Goal: Task Accomplishment & Management: Manage account settings

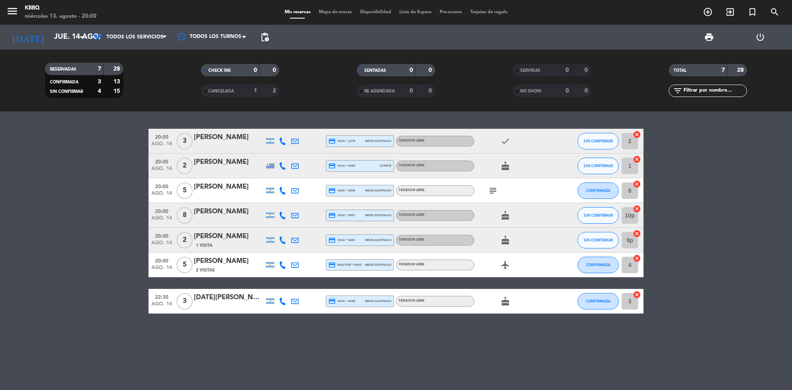
click at [241, 136] on div "[PERSON_NAME]" at bounding box center [229, 137] width 70 height 11
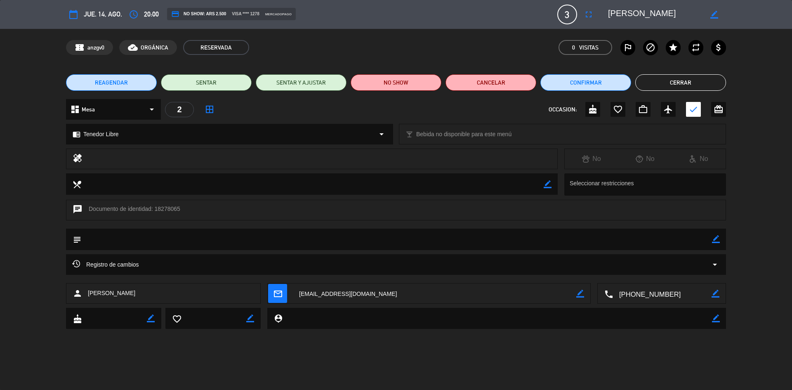
click at [716, 14] on icon "border_color" at bounding box center [714, 15] width 8 height 8
click at [132, 239] on textarea at bounding box center [396, 238] width 630 height 21
click at [129, 240] on textarea at bounding box center [396, 238] width 630 height 21
click at [712, 238] on icon "border_color" at bounding box center [716, 239] width 8 height 8
drag, startPoint x: 325, startPoint y: 234, endPoint x: 313, endPoint y: 239, distance: 12.9
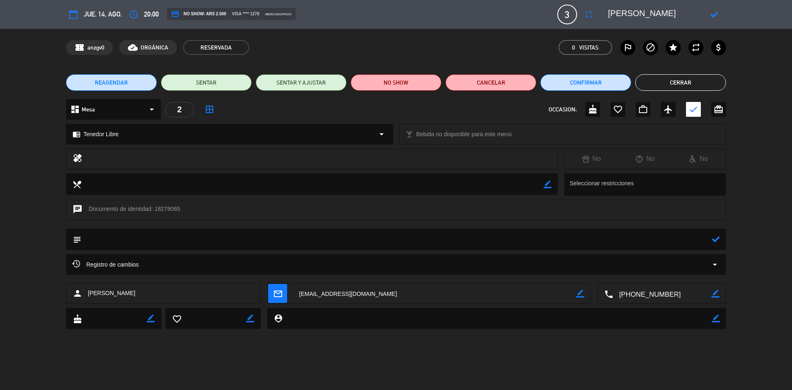
click at [324, 234] on textarea at bounding box center [396, 238] width 630 height 21
type textarea "2"
type textarea "llega a las 21"
click at [714, 239] on icon at bounding box center [716, 239] width 8 height 8
click at [141, 16] on div "access_time 20:00" at bounding box center [142, 14] width 33 height 15
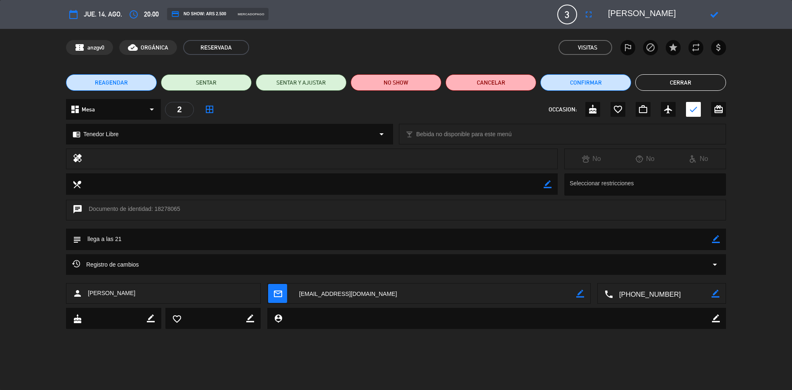
click at [144, 12] on span "20:00" at bounding box center [151, 14] width 15 height 11
click at [137, 14] on icon "access_time" at bounding box center [134, 14] width 10 height 10
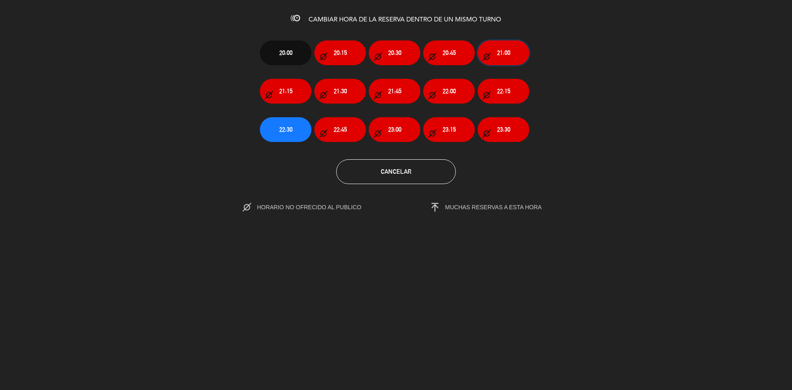
click at [507, 52] on span "21:00" at bounding box center [503, 52] width 13 height 9
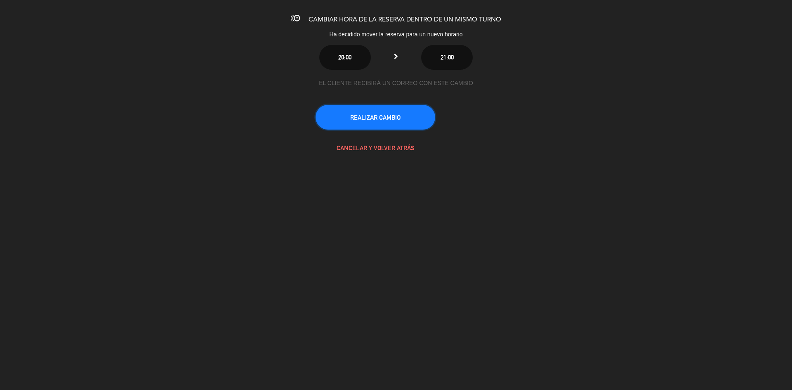
click at [377, 115] on button "REALIZAR CAMBIO" at bounding box center [375, 117] width 120 height 25
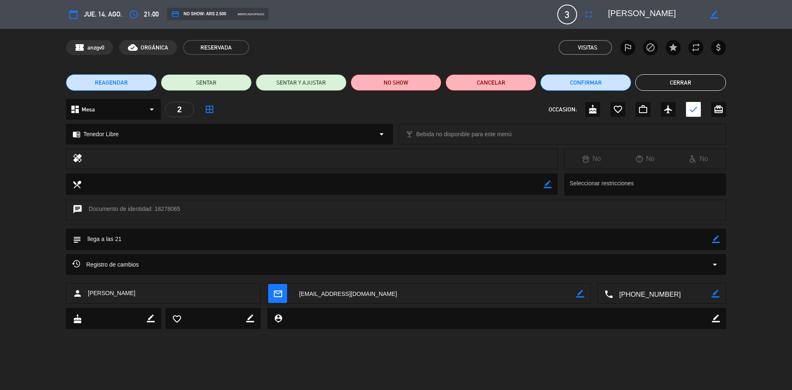
click at [712, 78] on button "Cerrar" at bounding box center [680, 82] width 91 height 16
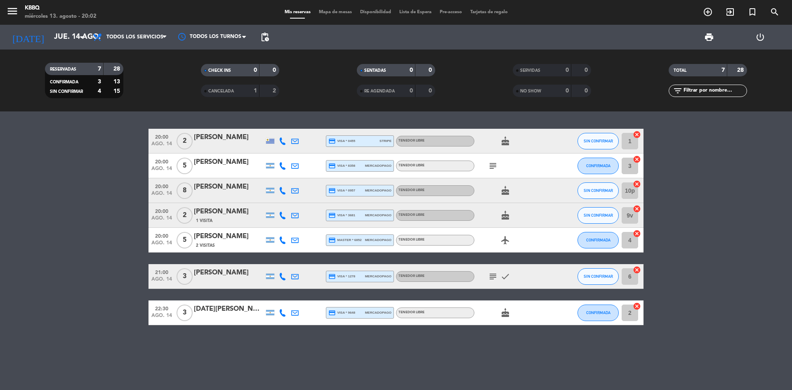
click at [495, 274] on icon "subject" at bounding box center [493, 276] width 10 height 10
click at [89, 329] on div "20:00 [DATE] 2 [PERSON_NAME] credit_card visa * 0455 stripe Tenedor Libre cake …" at bounding box center [396, 250] width 792 height 278
click at [493, 176] on div "subject" at bounding box center [511, 165] width 74 height 24
click at [493, 161] on icon "subject" at bounding box center [493, 166] width 10 height 10
click at [75, 322] on bookings-row "20:00 [DATE] 2 [PERSON_NAME] credit_card visa * 0455 stripe Tenedor Libre cake …" at bounding box center [396, 227] width 792 height 196
